Goal: Task Accomplishment & Management: Manage account settings

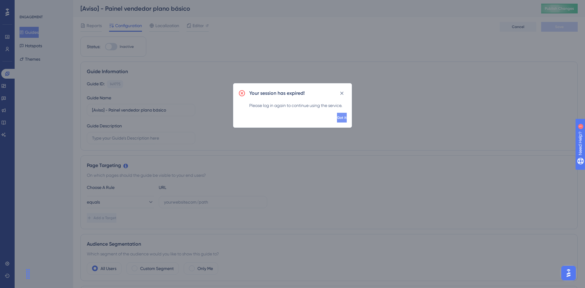
click at [337, 119] on span "Got it" at bounding box center [342, 117] width 10 height 5
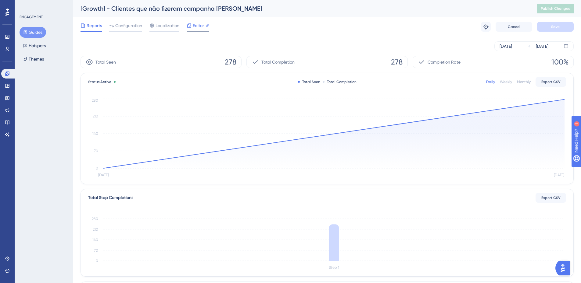
click at [203, 25] on span "Editor" at bounding box center [198, 25] width 11 height 7
click at [34, 31] on button "Guides" at bounding box center [33, 32] width 27 height 11
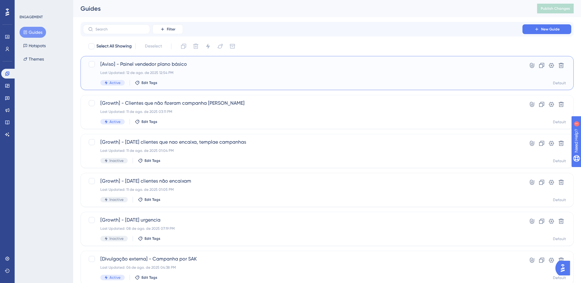
click at [191, 74] on div "Last Updated: 12 de ago. de 2025 12:54 PM" at bounding box center [302, 72] width 404 height 5
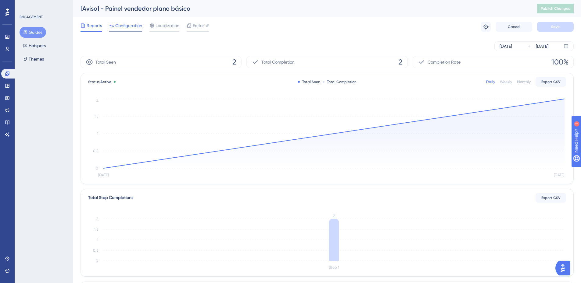
click at [116, 26] on span "Configuration" at bounding box center [128, 25] width 27 height 7
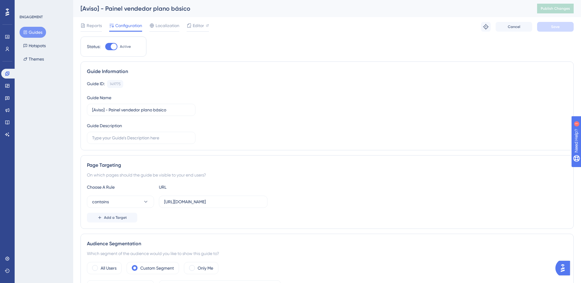
click at [108, 50] on div "Status: Active" at bounding box center [113, 47] width 66 height 20
drag, startPoint x: 117, startPoint y: 51, endPoint x: 114, endPoint y: 49, distance: 3.6
click at [114, 49] on div "Status: Active" at bounding box center [113, 47] width 66 height 20
click at [114, 49] on div at bounding box center [114, 47] width 6 height 6
click at [105, 47] on input "Active" at bounding box center [105, 47] width 0 height 0
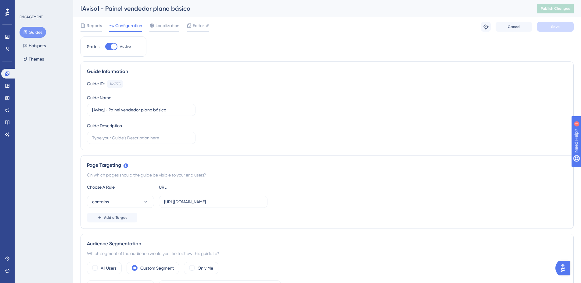
checkbox input "false"
click at [551, 29] on span "Save" at bounding box center [555, 26] width 9 height 5
click at [558, 8] on span "Publish Changes" at bounding box center [554, 8] width 29 height 5
click at [37, 32] on button "Guides" at bounding box center [33, 32] width 27 height 11
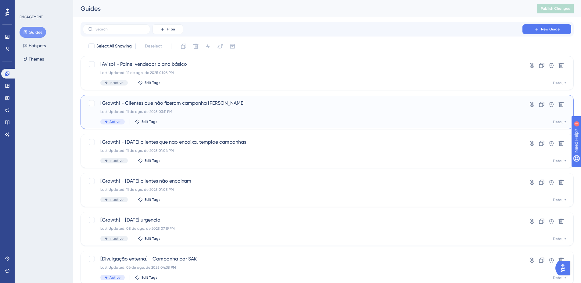
click at [265, 104] on span "[Growth] - Clientes que não fizeram campanha em agosto" at bounding box center [302, 103] width 404 height 7
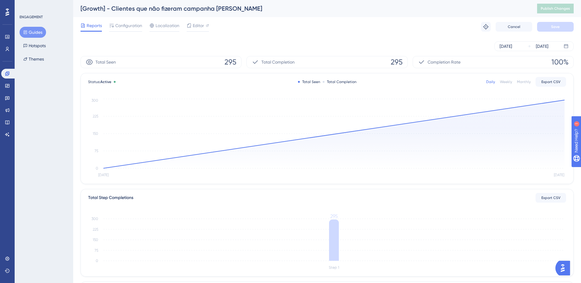
click at [36, 31] on button "Guides" at bounding box center [33, 32] width 27 height 11
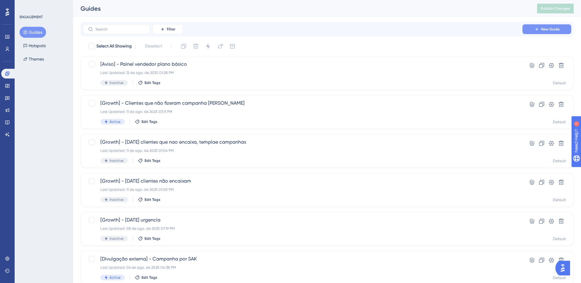
click at [539, 33] on button "New Guide" at bounding box center [546, 29] width 49 height 10
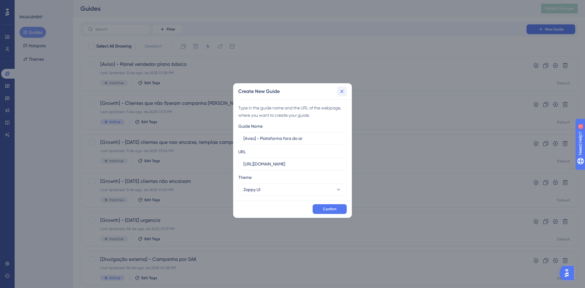
type input "[Aviso] - Plataforma fora do ar"
click at [342, 89] on icon at bounding box center [342, 91] width 6 height 6
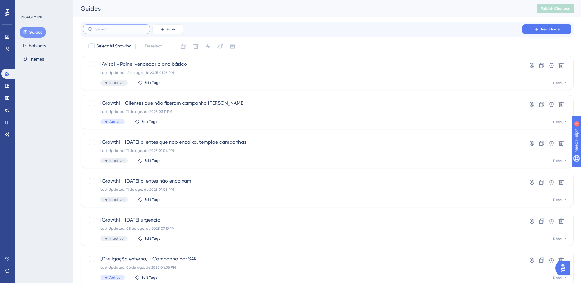
click at [117, 30] on input "text" at bounding box center [119, 29] width 49 height 4
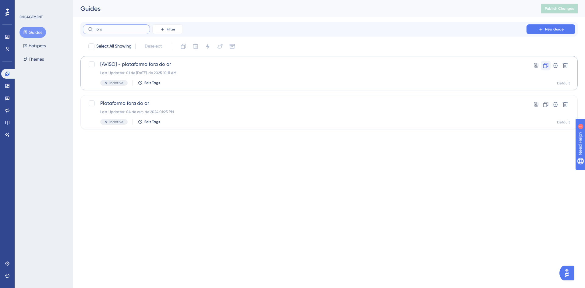
type input "fora"
click at [543, 67] on icon at bounding box center [546, 65] width 6 height 6
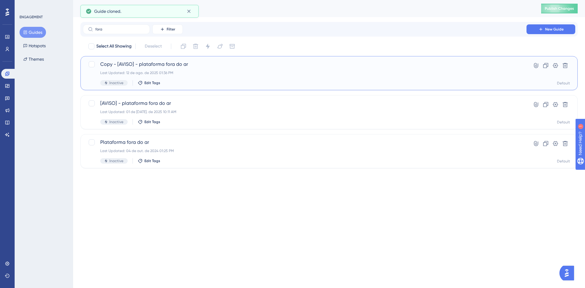
click at [203, 65] on span "Copy - [AVISO] - plataforma fora do ar" at bounding box center [304, 64] width 409 height 7
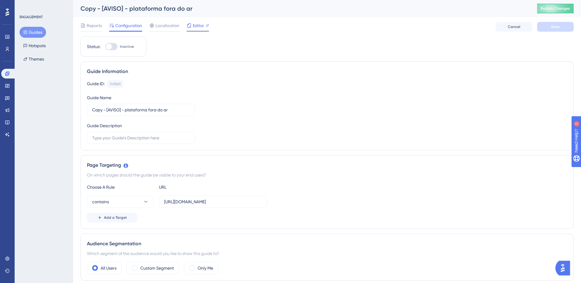
click at [195, 26] on span "Editor" at bounding box center [198, 25] width 11 height 7
drag, startPoint x: 107, startPoint y: 113, endPoint x: 77, endPoint y: 116, distance: 30.2
click at [100, 112] on input "Copy - [AVISO] - plataforma fora do ar" at bounding box center [141, 110] width 98 height 7
drag, startPoint x: 106, startPoint y: 112, endPoint x: 87, endPoint y: 113, distance: 18.6
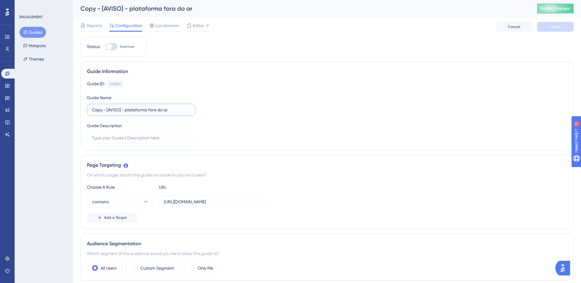
click at [87, 113] on label "Copy - [AVISO] - plataforma fora do ar" at bounding box center [141, 110] width 109 height 12
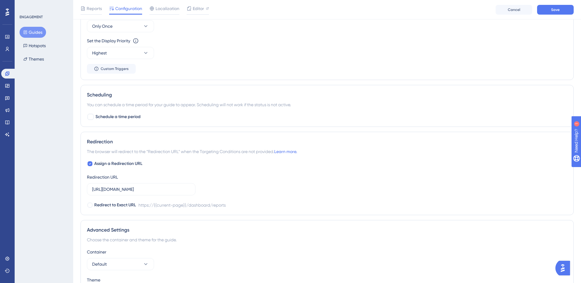
scroll to position [305, 0]
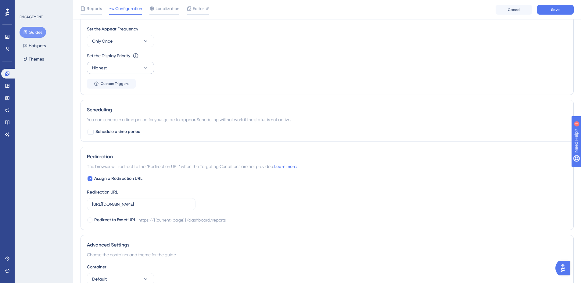
type input "[AVISO] - plataforma fora do ar"
click at [128, 67] on button "Highest" at bounding box center [120, 68] width 67 height 12
click at [181, 72] on div "Set the Display Priority This option will set the display priority between auto…" at bounding box center [327, 63] width 480 height 22
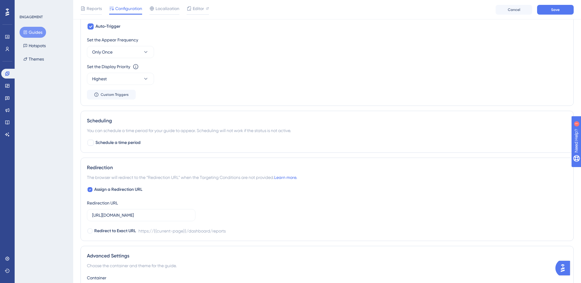
scroll to position [335, 0]
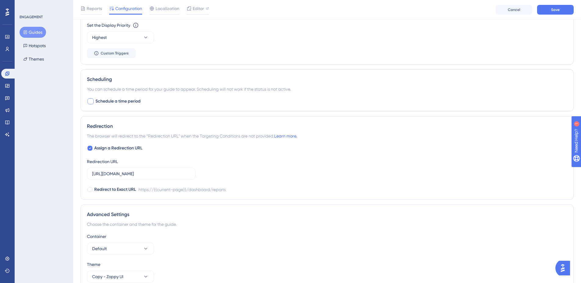
click at [89, 102] on div at bounding box center [90, 101] width 6 height 6
checkbox input "true"
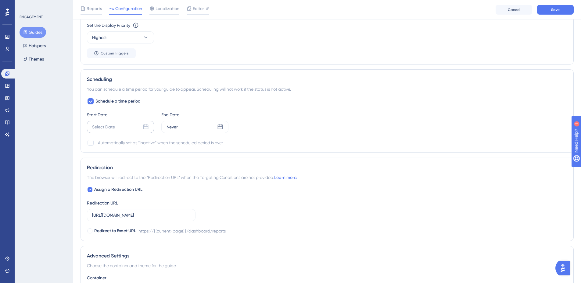
click at [113, 131] on div "Select Date" at bounding box center [120, 127] width 67 height 12
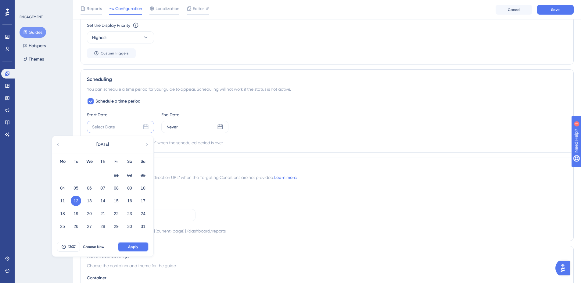
click at [139, 247] on button "Apply" at bounding box center [133, 247] width 31 height 10
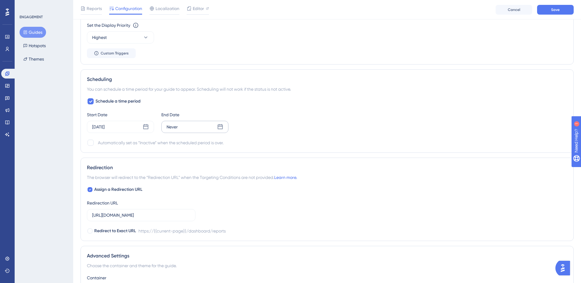
click at [211, 130] on div "Never" at bounding box center [194, 127] width 67 height 12
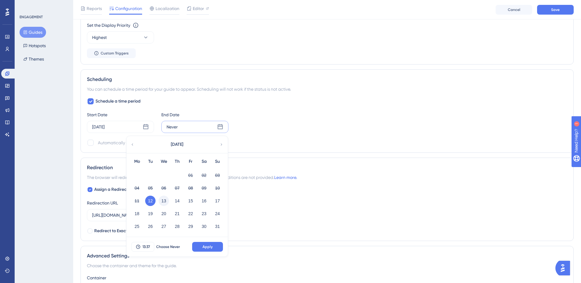
click at [163, 204] on button "13" at bounding box center [163, 201] width 10 height 10
click at [218, 247] on button "Apply" at bounding box center [207, 247] width 31 height 10
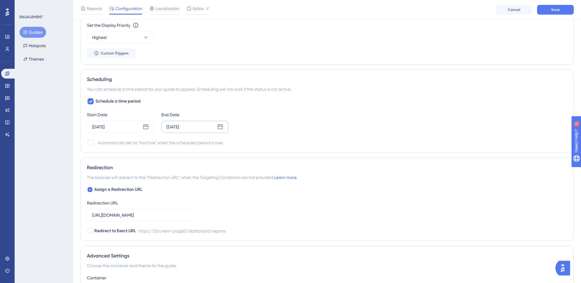
click at [198, 125] on div "Aug 13 2025" at bounding box center [194, 127] width 67 height 12
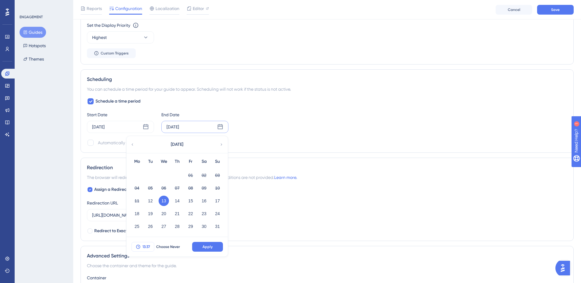
click at [145, 246] on span "13:37" at bounding box center [146, 247] width 8 height 5
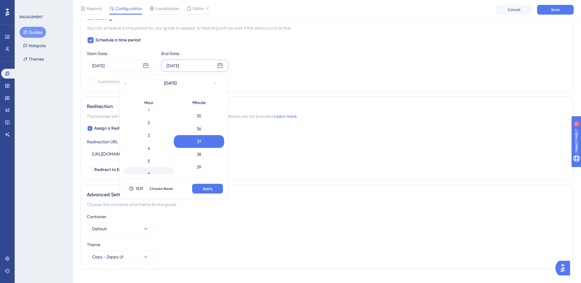
scroll to position [0, 0]
click at [150, 130] on div "1" at bounding box center [148, 128] width 50 height 13
click at [211, 185] on button "Apply" at bounding box center [207, 189] width 31 height 10
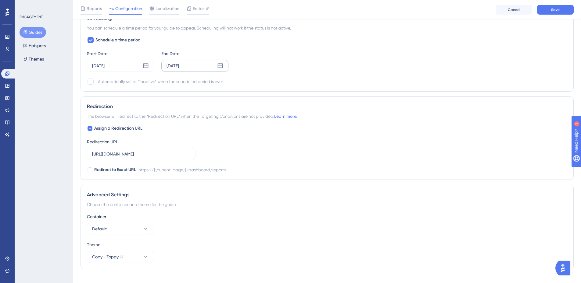
click at [133, 81] on div "Automatically set as “Inactive” when the scheduled period is over." at bounding box center [161, 81] width 126 height 7
click at [89, 84] on div at bounding box center [90, 82] width 6 height 6
checkbox input "true"
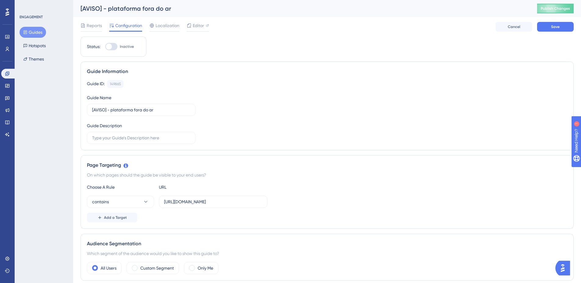
click at [104, 46] on div "Status: Inactive" at bounding box center [113, 46] width 53 height 7
click at [105, 47] on div at bounding box center [111, 46] width 12 height 7
click at [105, 47] on input "Inactive" at bounding box center [105, 47] width 0 height 0
checkbox input "true"
click at [549, 30] on button "Save" at bounding box center [555, 27] width 37 height 10
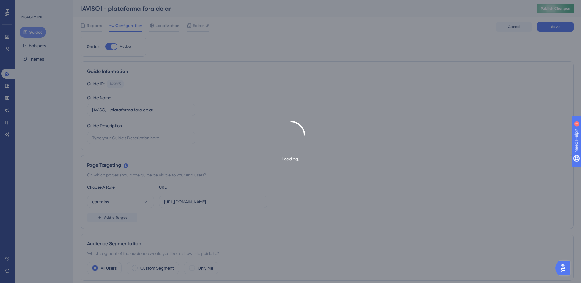
type input "[AVISO] - plataforma fora do ar-1"
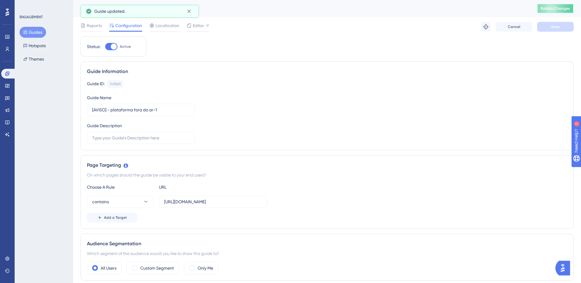
click at [560, 11] on button "Publish Changes" at bounding box center [555, 9] width 37 height 10
click at [189, 23] on div at bounding box center [189, 25] width 5 height 7
